Goal: Task Accomplishment & Management: Manage account settings

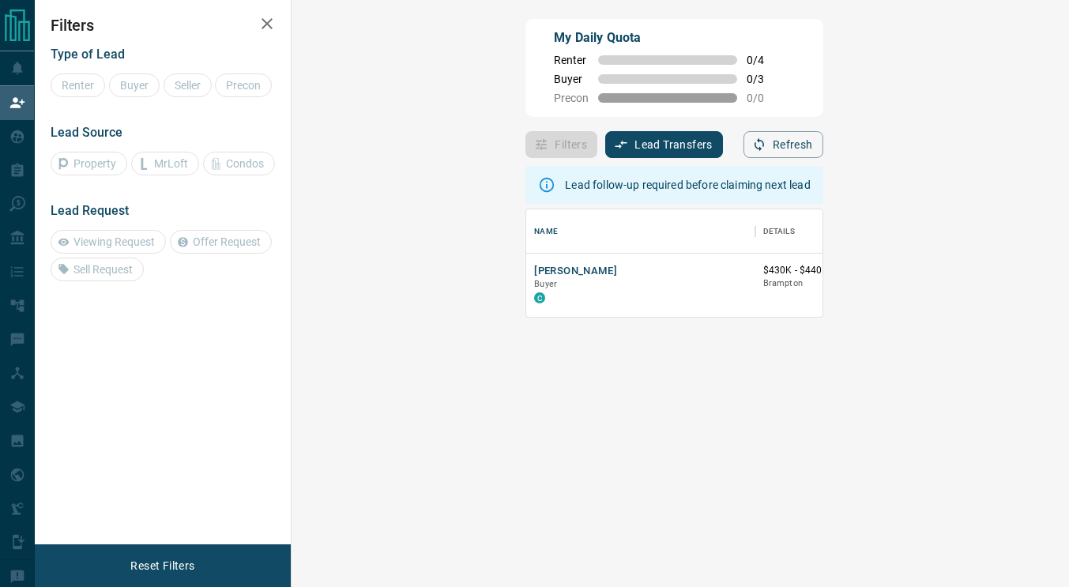
scroll to position [96, 732]
click at [534, 268] on button "[PERSON_NAME]" at bounding box center [575, 271] width 83 height 15
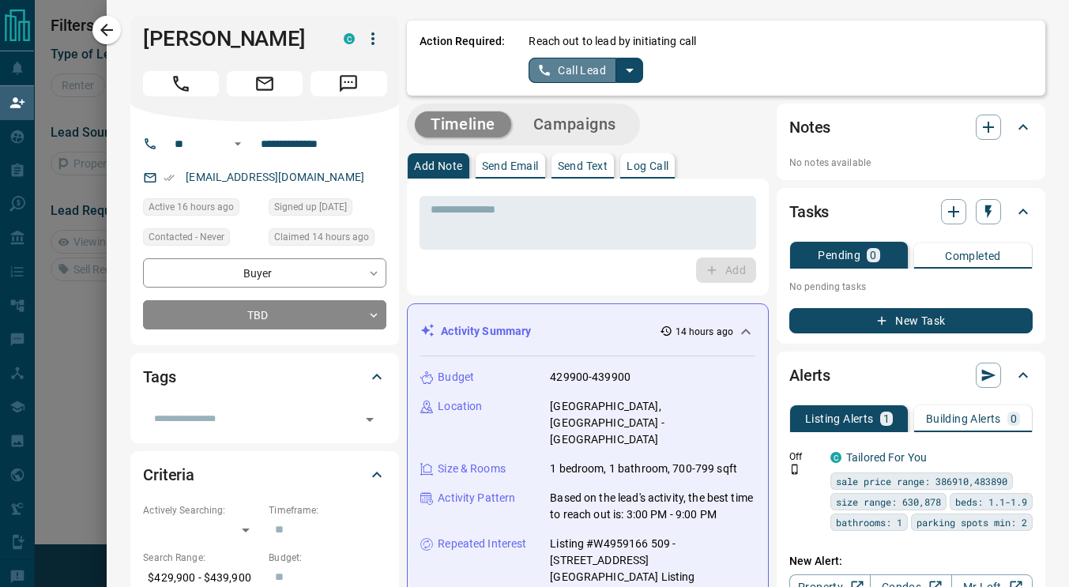
click at [558, 76] on button "Call Lead" at bounding box center [573, 70] width 88 height 25
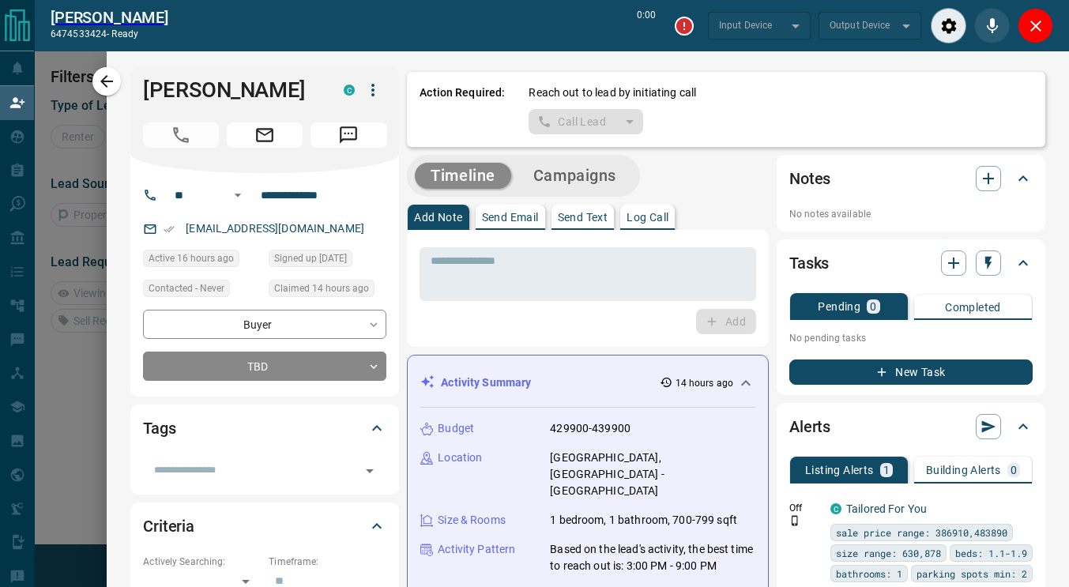
type input "*******"
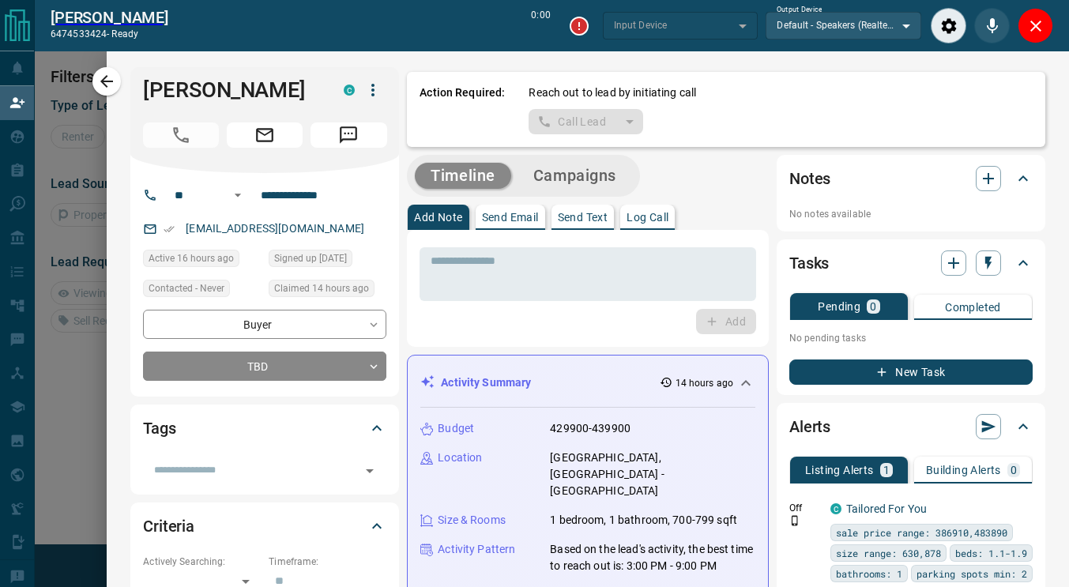
type input "*******"
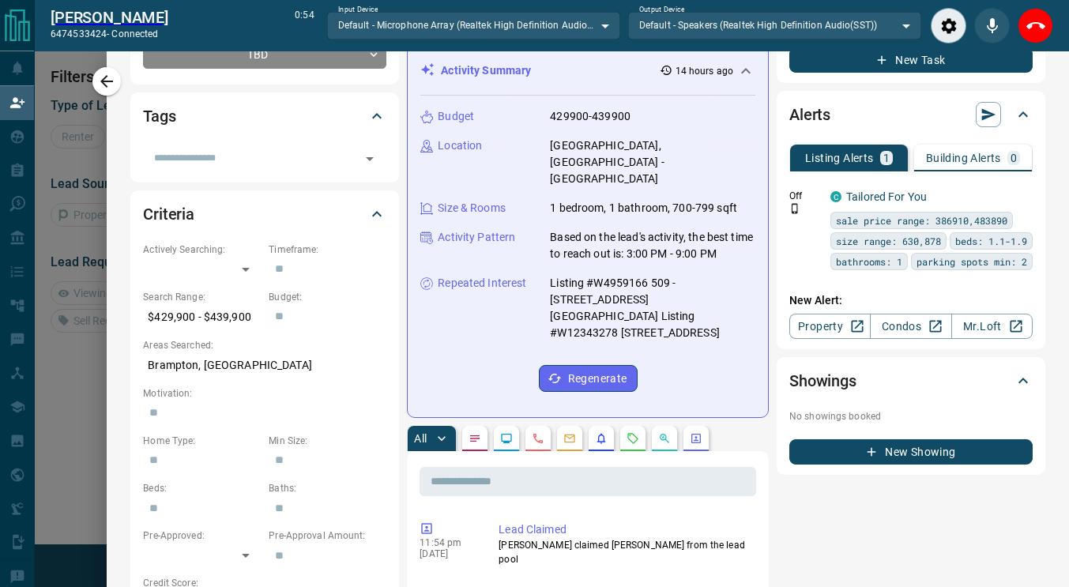
scroll to position [0, 0]
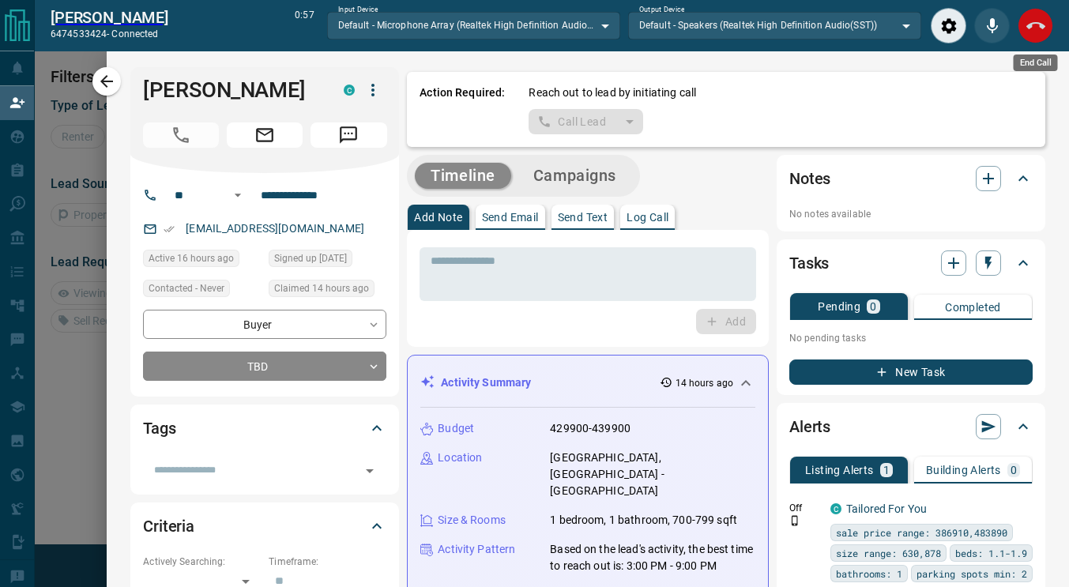
click at [1043, 28] on icon "End Call" at bounding box center [1036, 25] width 19 height 7
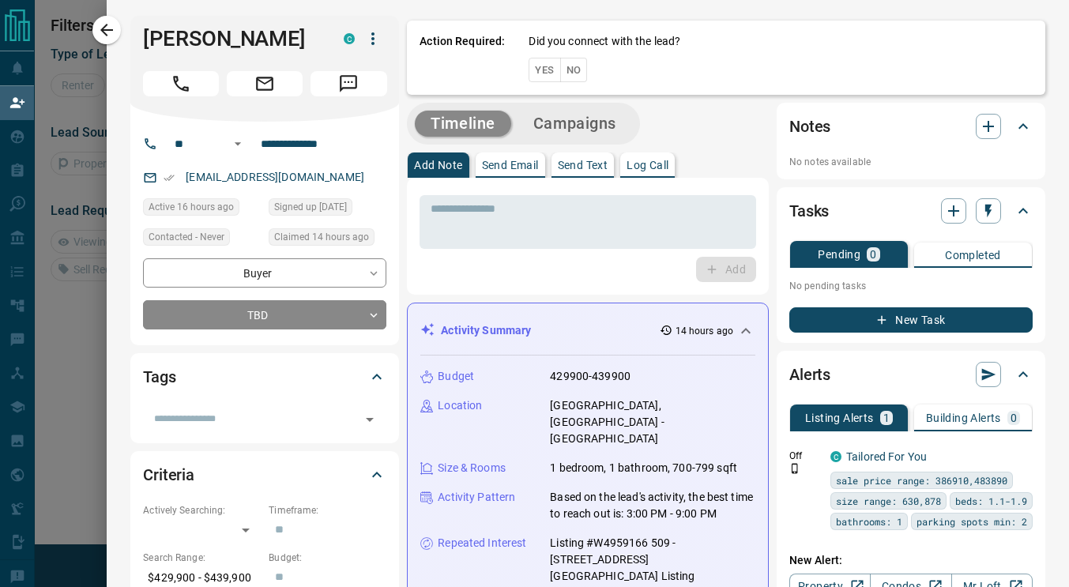
click at [638, 191] on div "* ​" at bounding box center [588, 219] width 337 height 58
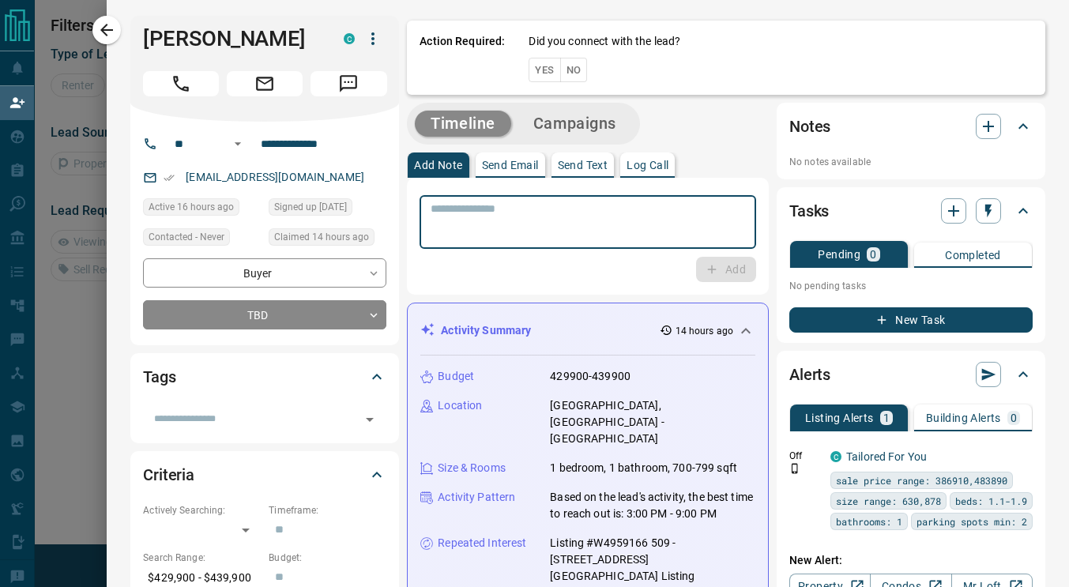
click at [612, 202] on textarea at bounding box center [588, 222] width 315 height 40
type textarea "**********"
click at [705, 275] on icon "button" at bounding box center [712, 269] width 14 height 14
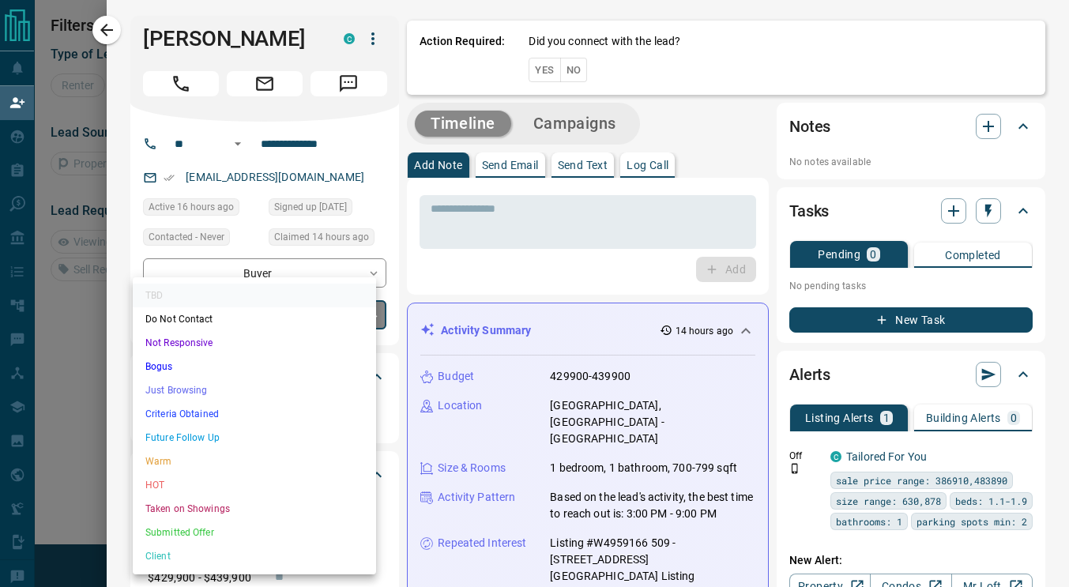
click at [368, 314] on body "**********" at bounding box center [534, 250] width 1069 height 501
click at [224, 390] on li "Just Browsing" at bounding box center [254, 391] width 243 height 24
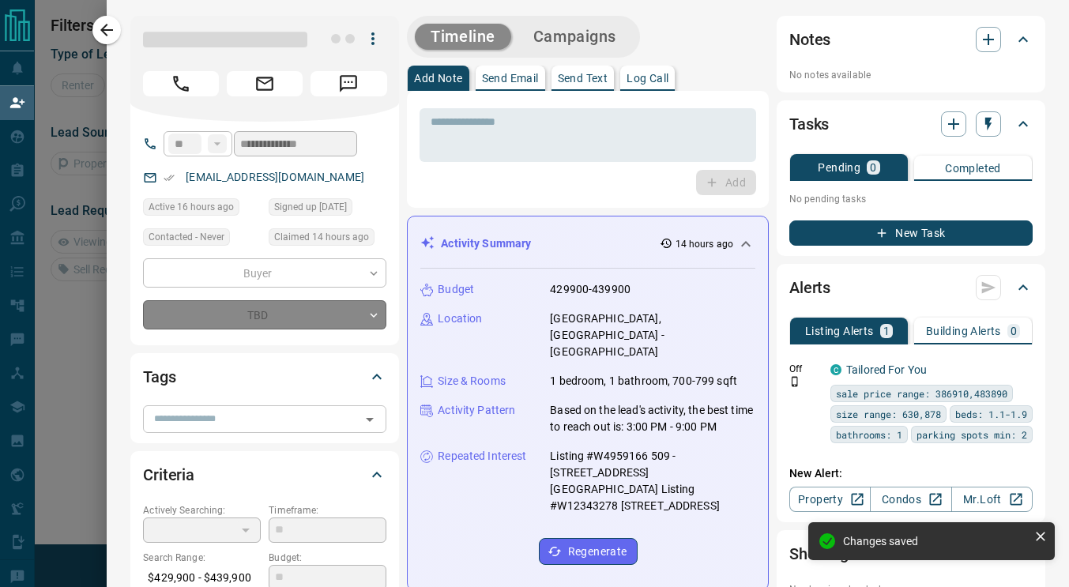
type input "*"
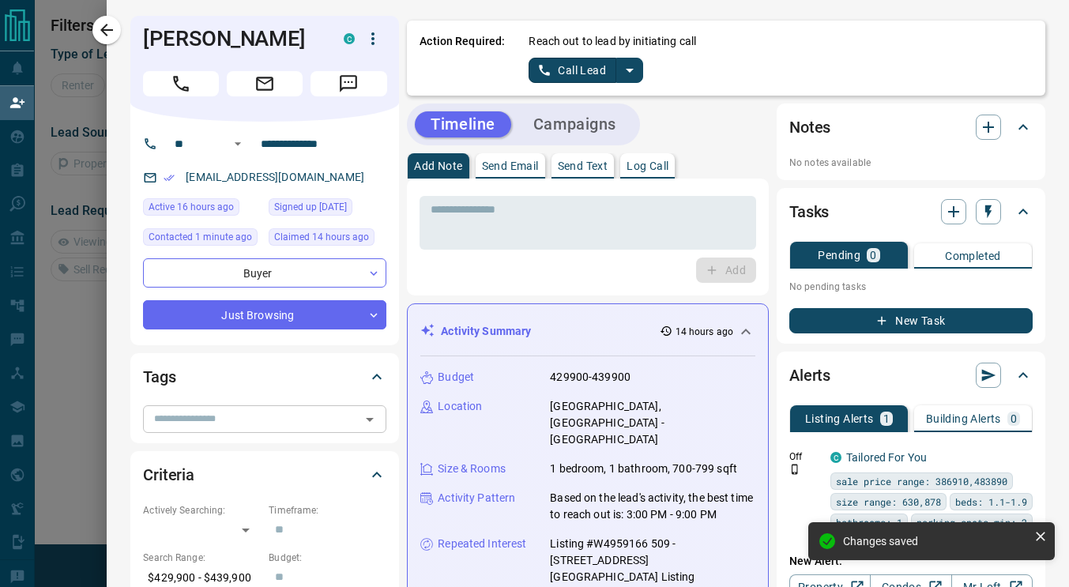
click at [209, 424] on input "text" at bounding box center [252, 418] width 208 height 17
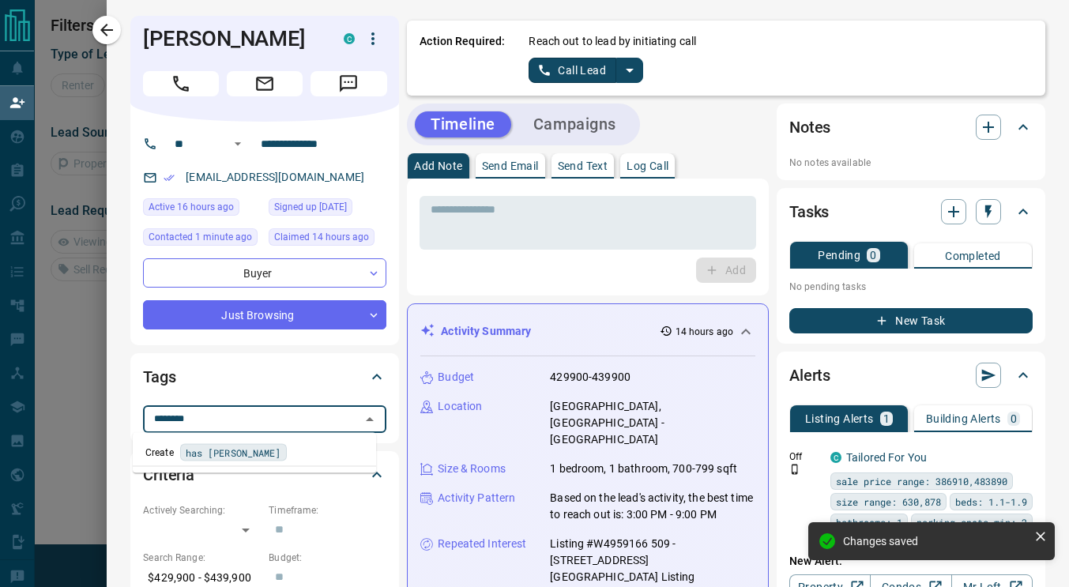
type input "*********"
click at [214, 458] on span "has agant" at bounding box center [211, 453] width 51 height 16
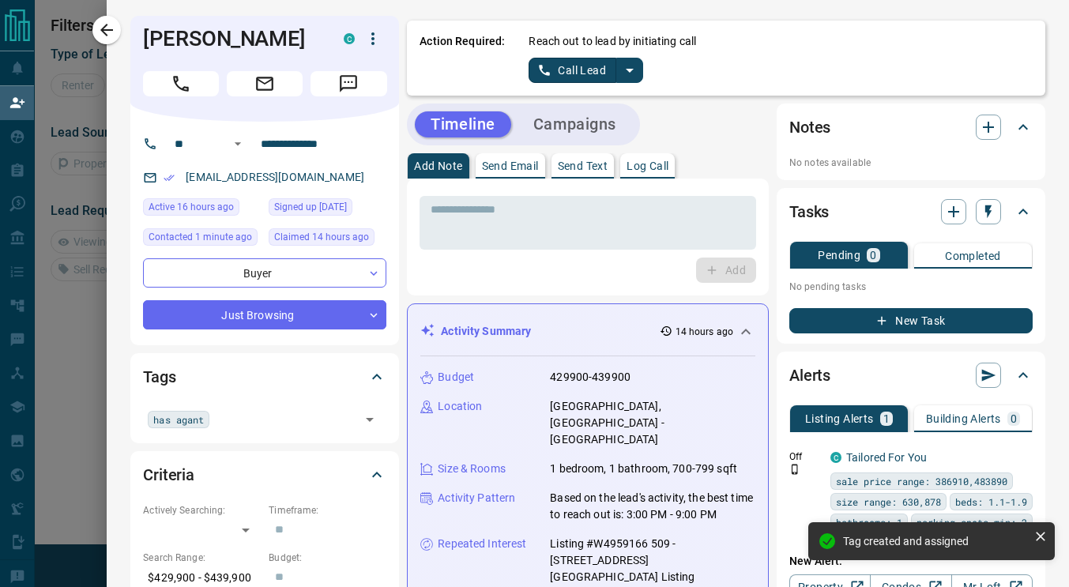
click at [724, 137] on div "Timeline Campaigns" at bounding box center [588, 125] width 362 height 42
click at [629, 64] on button "split button" at bounding box center [630, 70] width 27 height 25
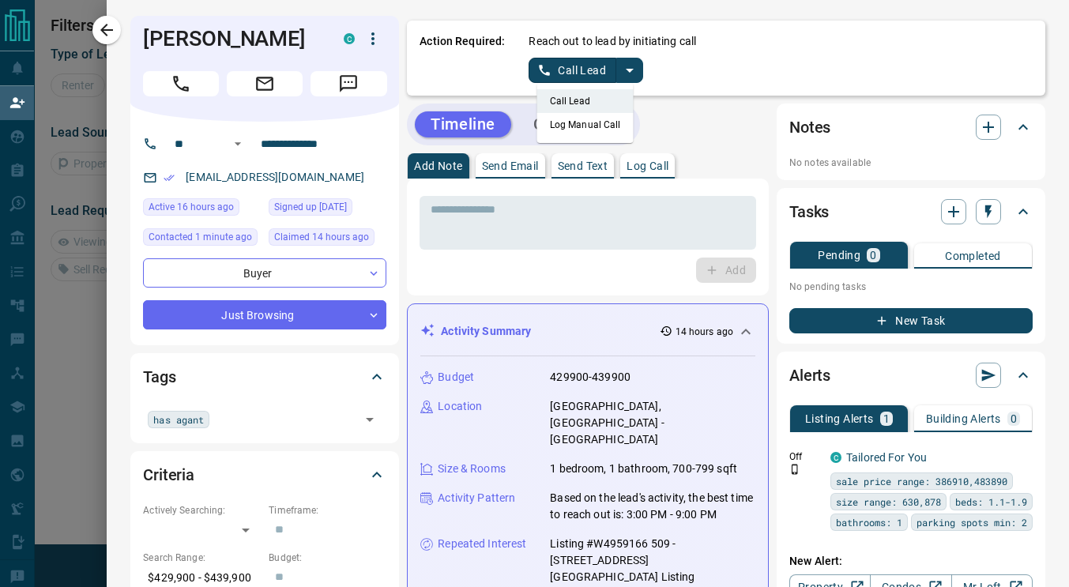
click at [556, 123] on li "Log Manual Call" at bounding box center [585, 125] width 96 height 24
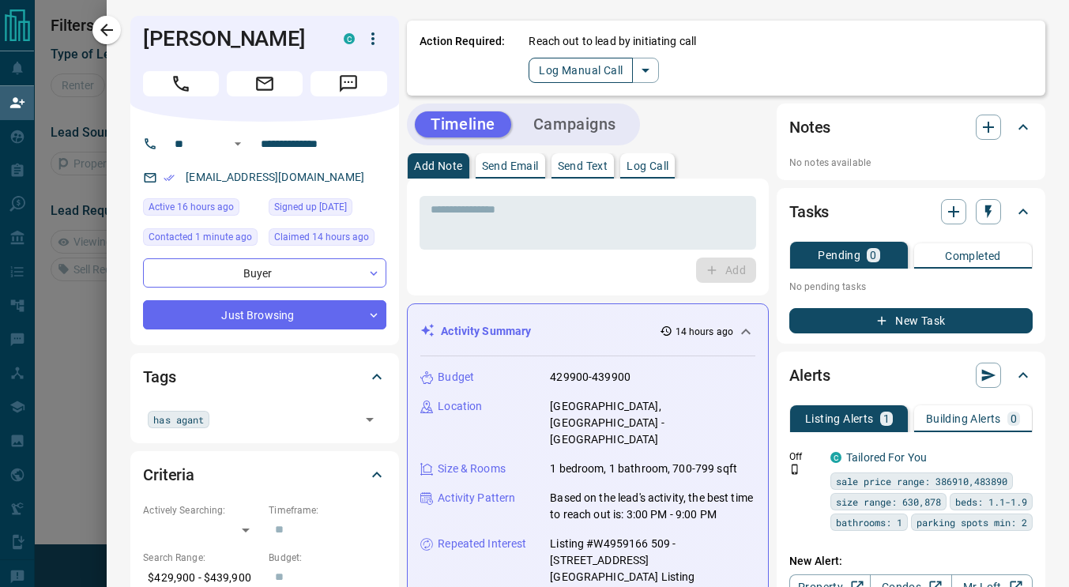
click at [530, 77] on button "Log Manual Call" at bounding box center [581, 70] width 104 height 25
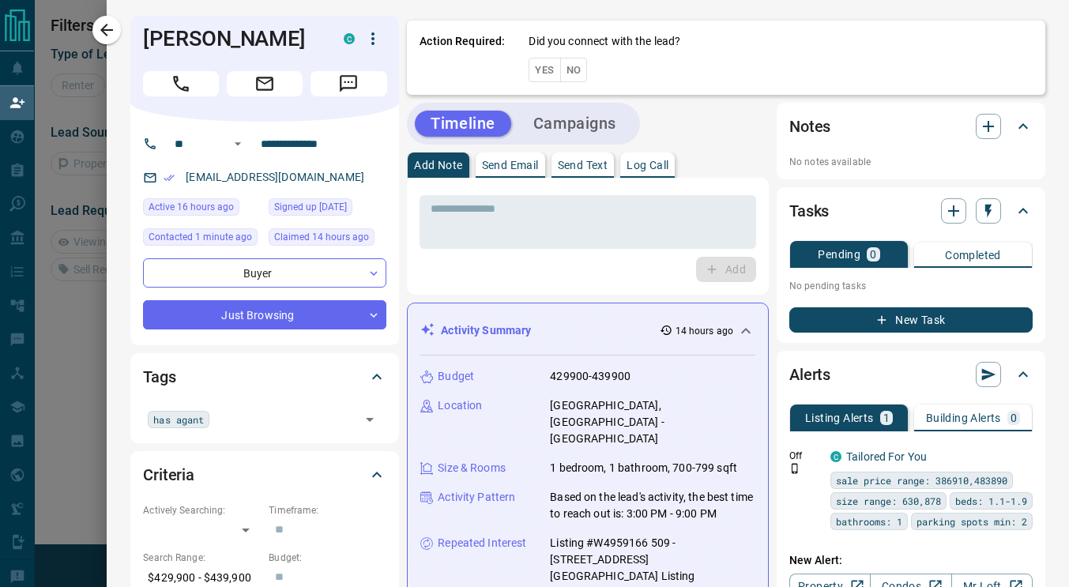
click at [529, 74] on button "Yes" at bounding box center [545, 70] width 32 height 25
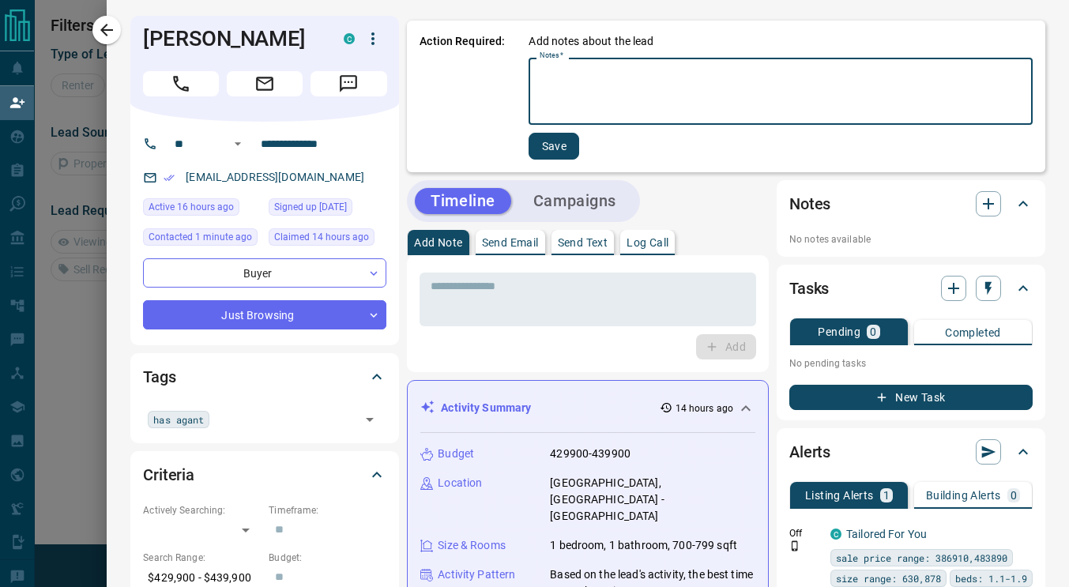
click at [574, 77] on textarea "Notes   *" at bounding box center [781, 92] width 482 height 54
type textarea "**********"
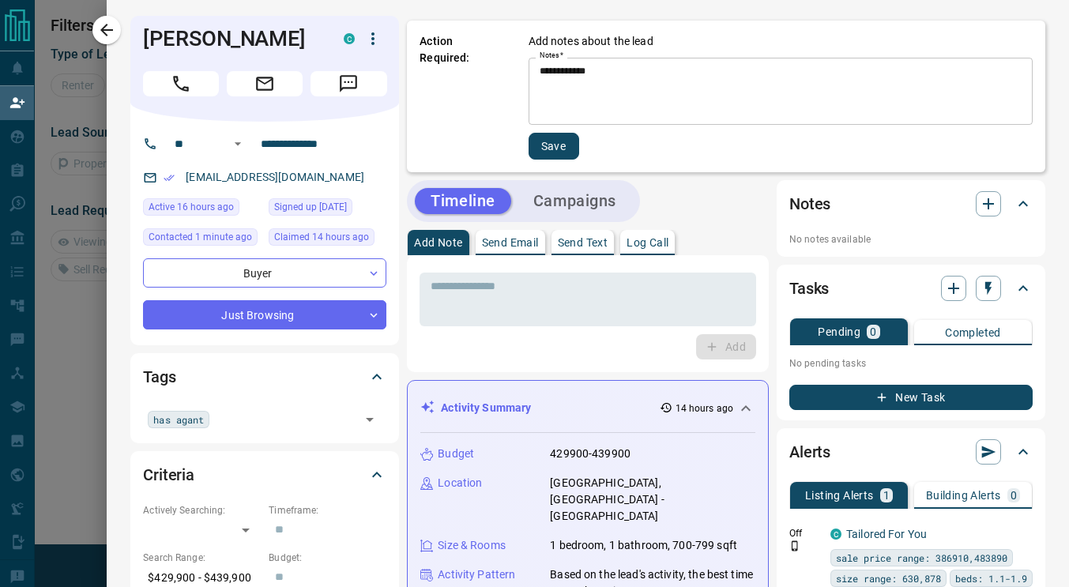
click at [534, 163] on div "**********" at bounding box center [726, 97] width 639 height 152
click at [534, 150] on button "Save" at bounding box center [554, 146] width 51 height 27
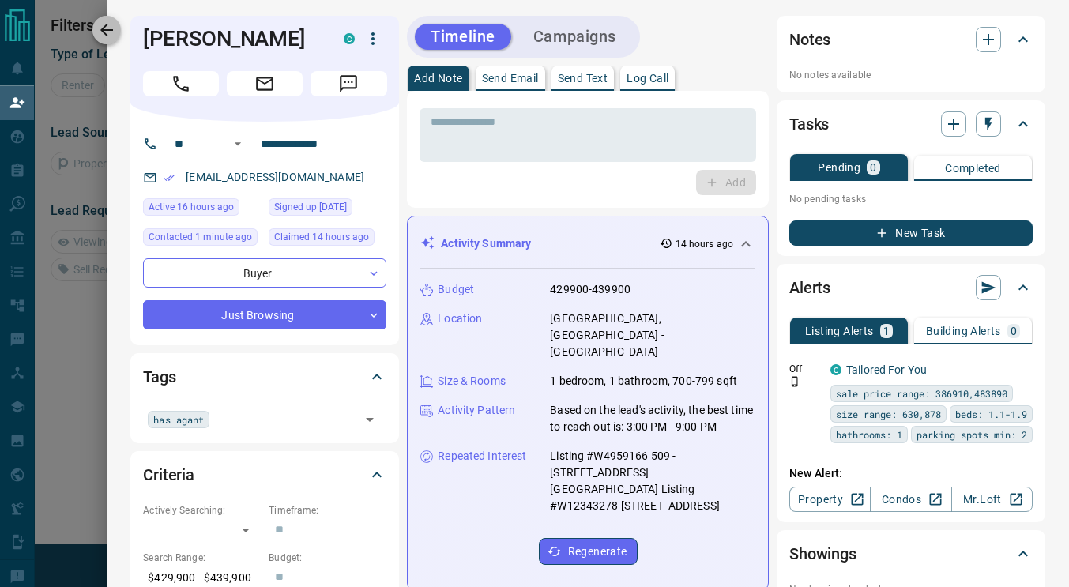
click at [112, 32] on icon "button" at bounding box center [106, 30] width 19 height 19
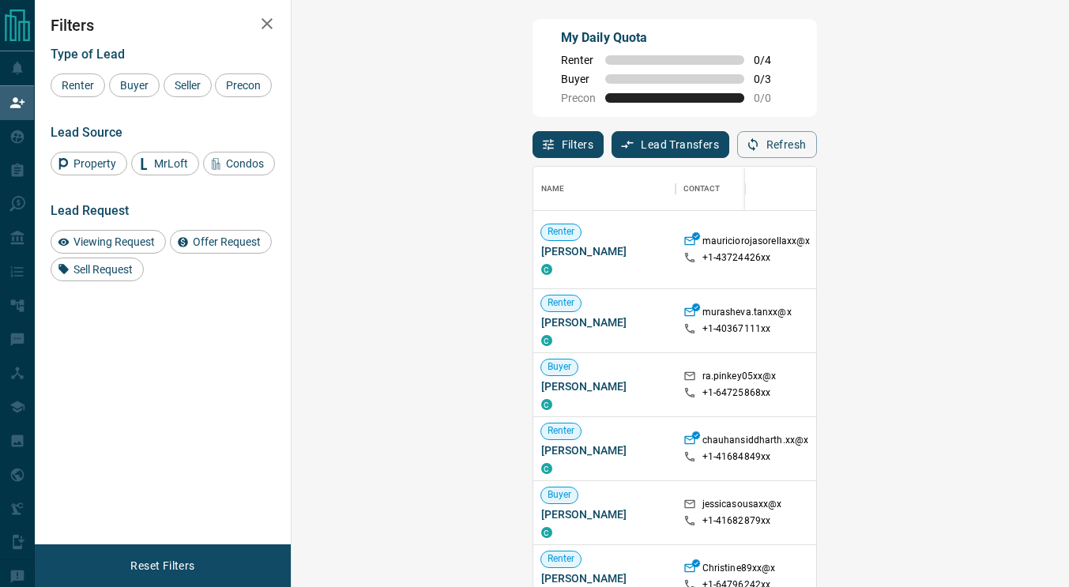
scroll to position [432, 732]
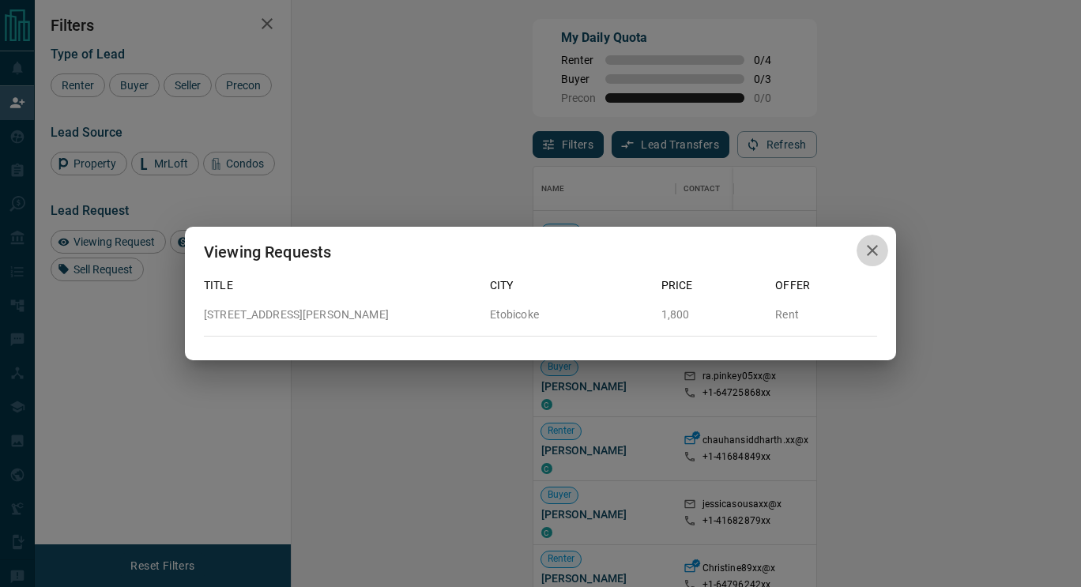
click at [873, 251] on icon "button" at bounding box center [872, 250] width 11 height 11
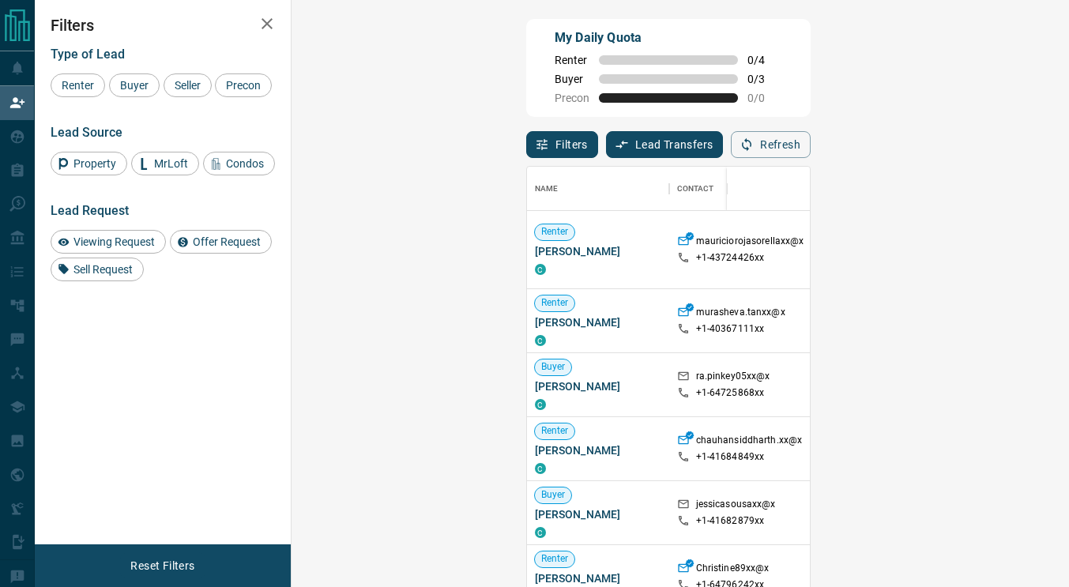
scroll to position [12, 13]
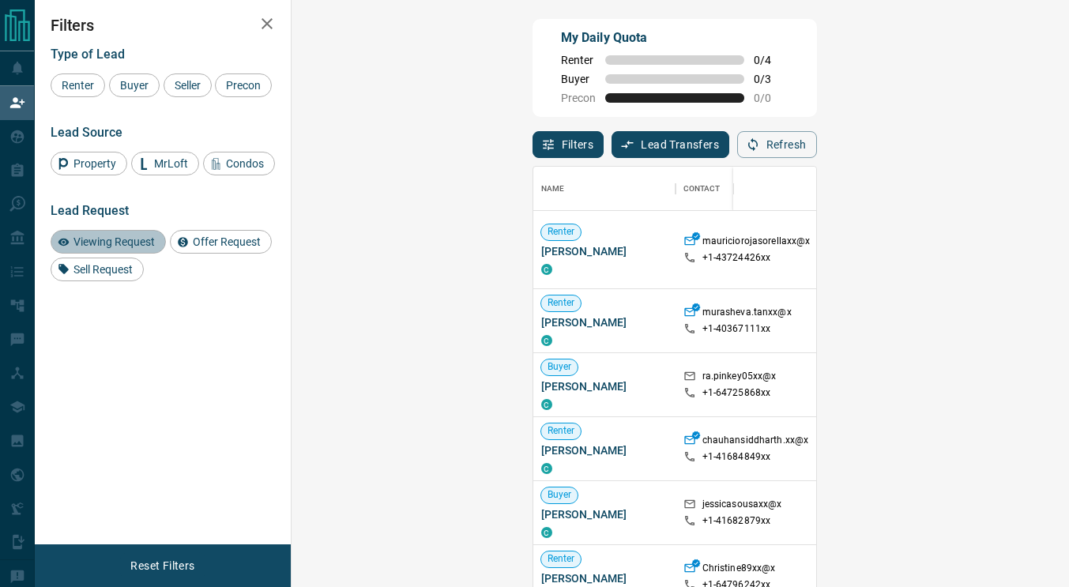
click at [122, 239] on span "Viewing Request" at bounding box center [114, 242] width 92 height 13
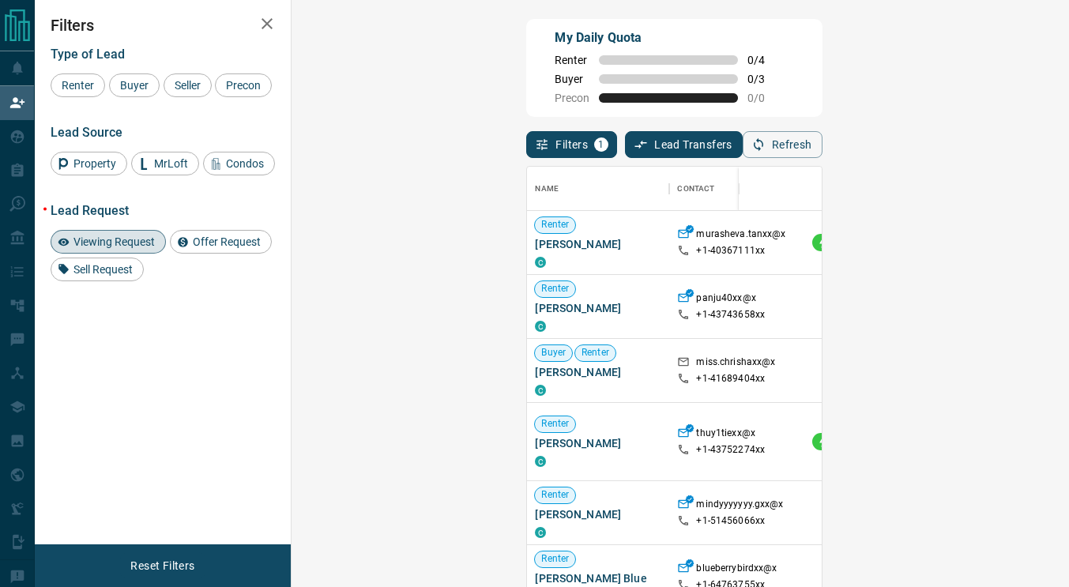
scroll to position [432, 732]
click at [616, 86] on div "My Daily Quota Renter 0 / 4 Buyer 0 / 3 Precon 0 / 0" at bounding box center [674, 68] width 296 height 98
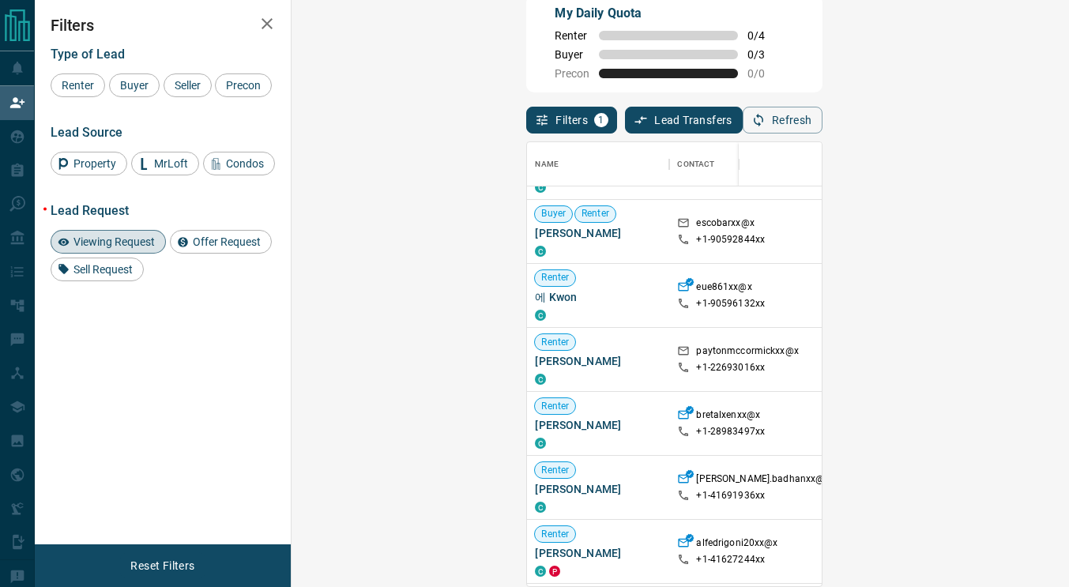
scroll to position [451, 0]
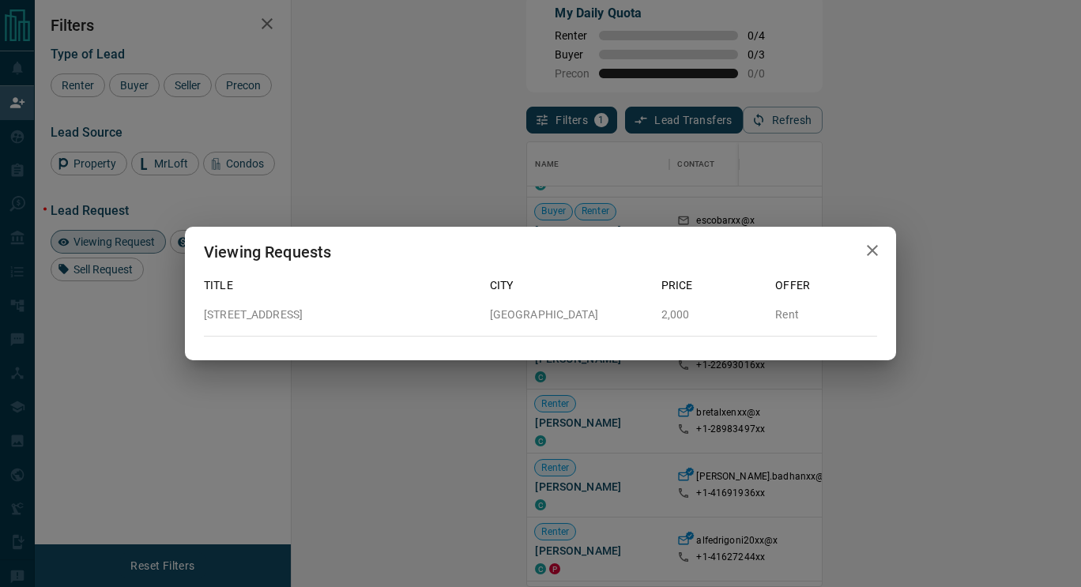
click at [878, 245] on icon "button" at bounding box center [872, 250] width 19 height 19
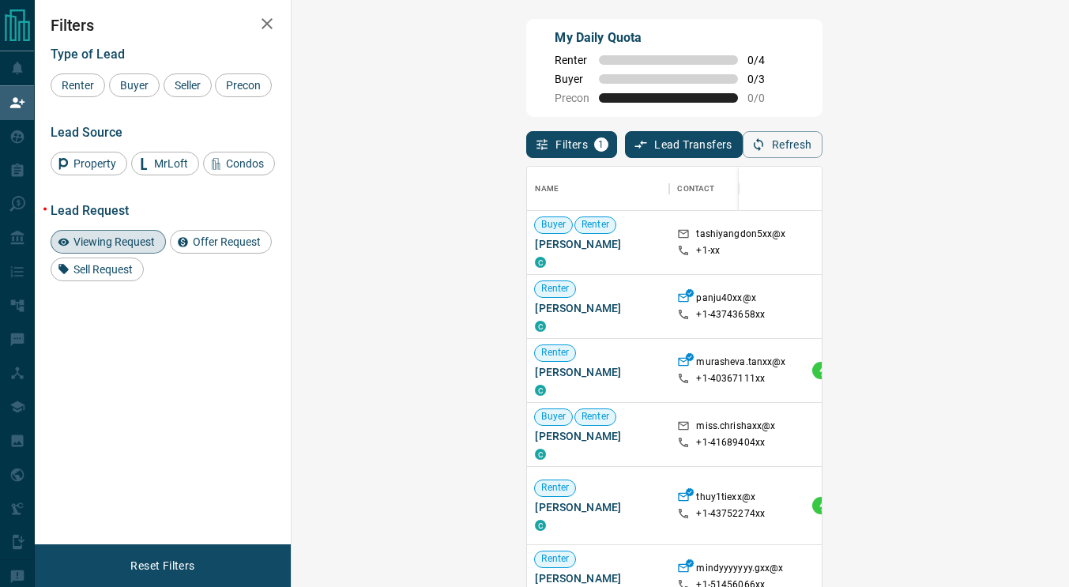
scroll to position [432, 732]
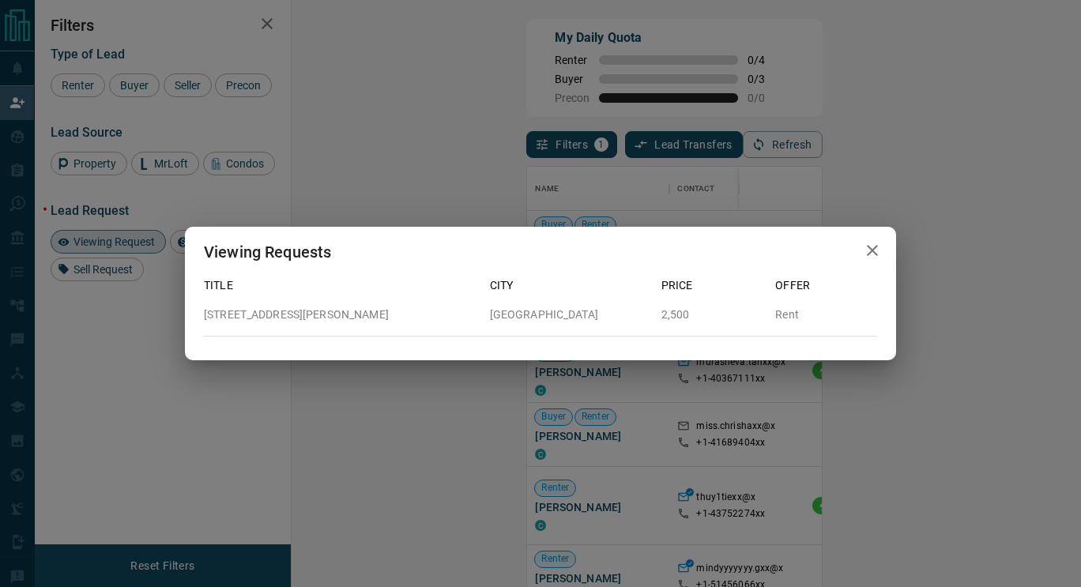
click at [880, 253] on icon "button" at bounding box center [872, 250] width 19 height 19
